Goal: Find contact information: Find contact information

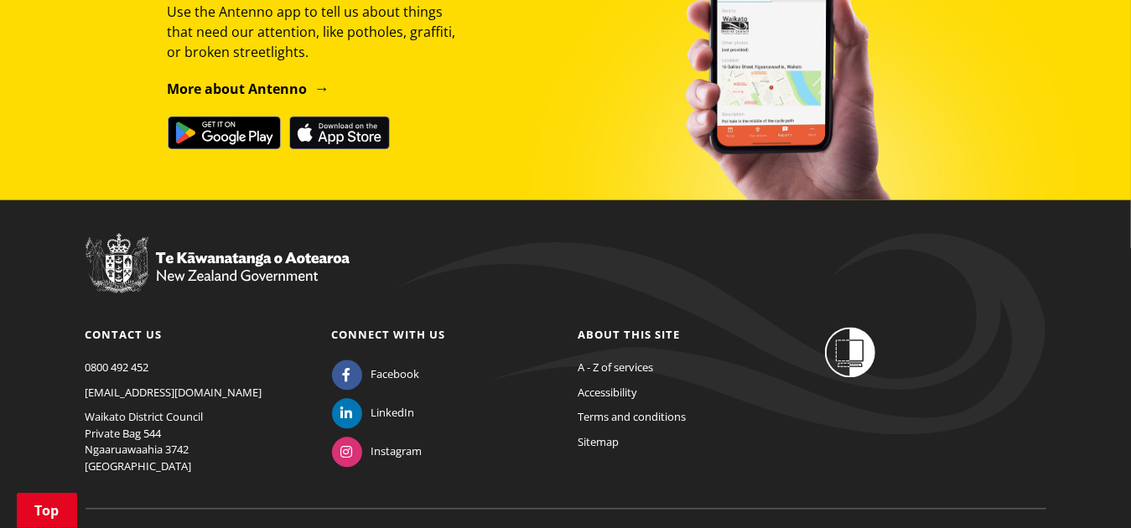
scroll to position [2153, 0]
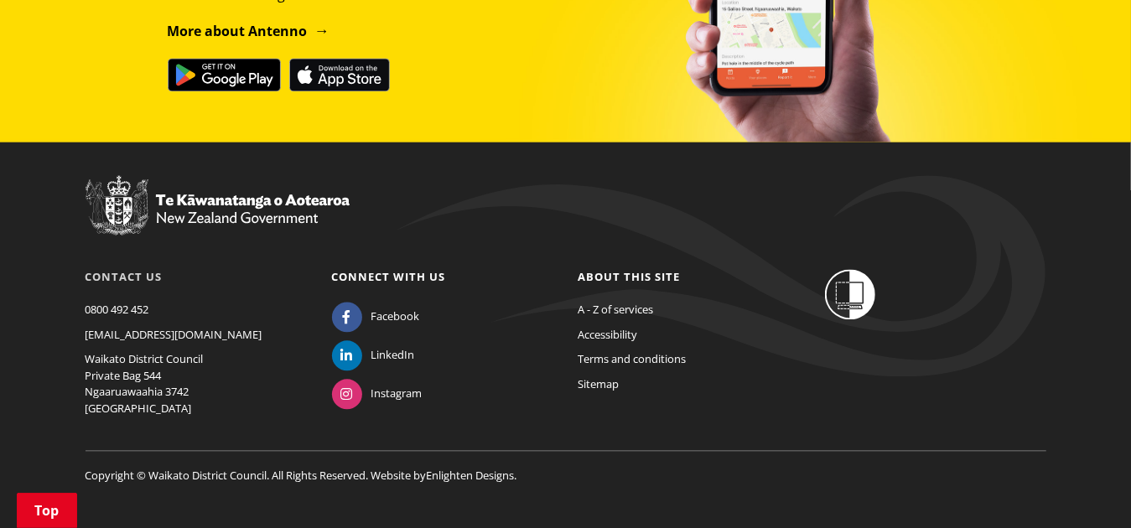
click at [131, 269] on link "Contact us" at bounding box center [123, 276] width 77 height 15
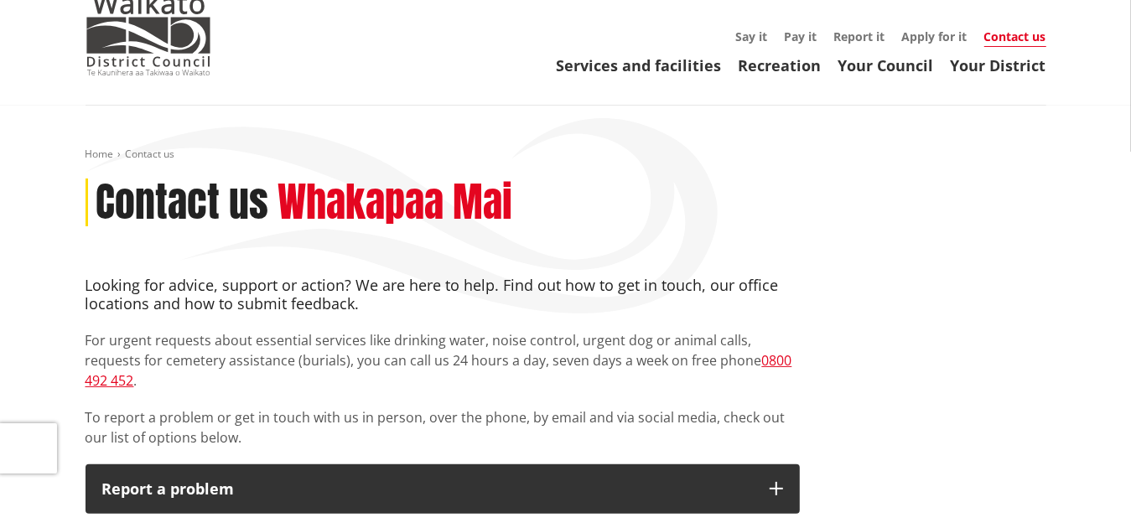
scroll to position [34, 0]
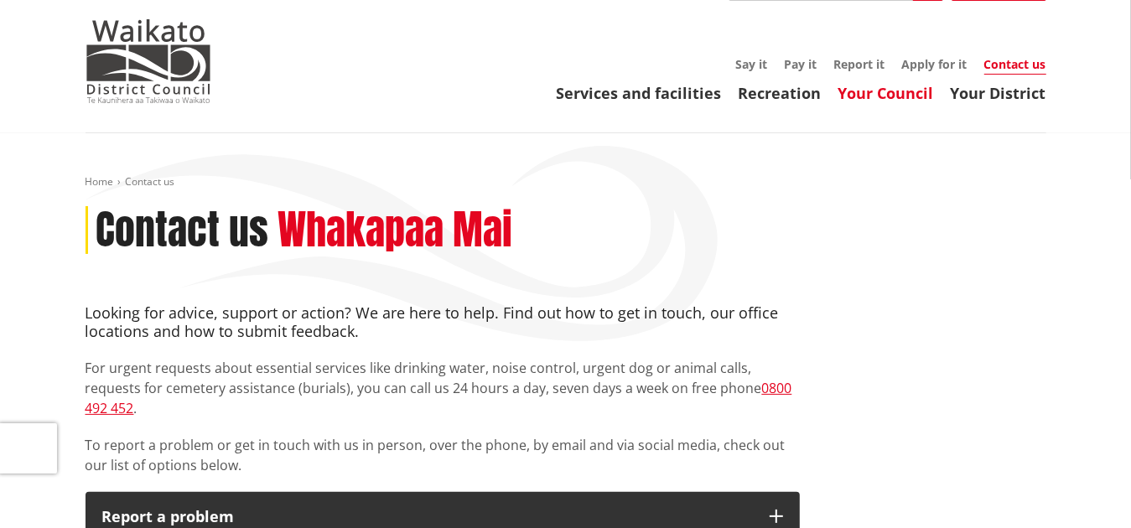
click at [904, 92] on link "Your Council" at bounding box center [886, 93] width 96 height 20
